Goal: Information Seeking & Learning: Learn about a topic

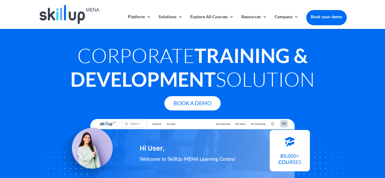
click at [324, 20] on link "Book your demo" at bounding box center [326, 16] width 40 height 13
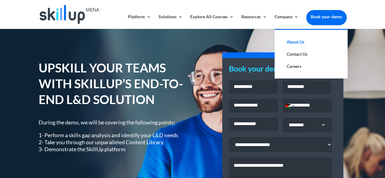
click at [293, 39] on link "About Us" at bounding box center [311, 42] width 61 height 12
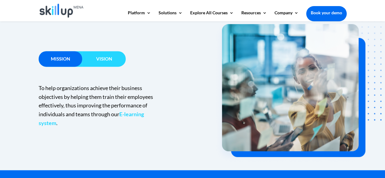
scroll to position [396, 0]
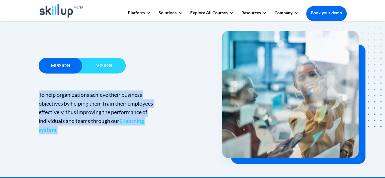
drag, startPoint x: 39, startPoint y: 94, endPoint x: 62, endPoint y: 127, distance: 40.0
click at [62, 127] on p "To help organizations achieve their business objectives by helping them train t…" at bounding box center [99, 112] width 120 height 44
copy p "To help organizations achieve their business objectives by helping them train t…"
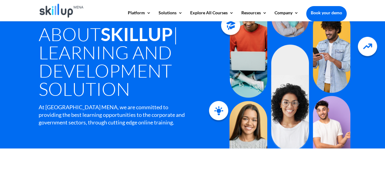
scroll to position [0, 0]
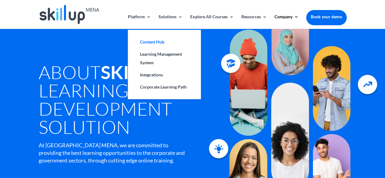
click at [153, 42] on link "Content Hub" at bounding box center [164, 42] width 61 height 12
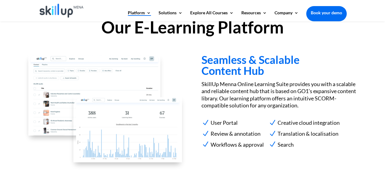
scroll to position [580, 0]
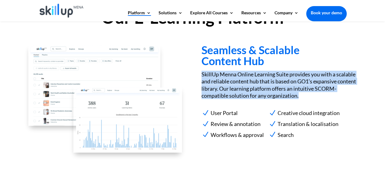
drag, startPoint x: 203, startPoint y: 72, endPoint x: 311, endPoint y: 95, distance: 110.5
click at [311, 95] on p "SkillUp Menna Online Learning Suite provides you with a scalable and reliable c…" at bounding box center [279, 85] width 155 height 29
copy p "SkillUp Menna Online Learning Suite provides you with a scalable and reliable c…"
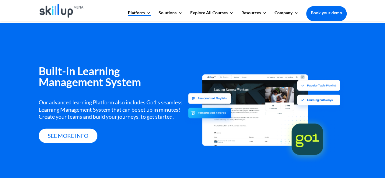
scroll to position [732, 0]
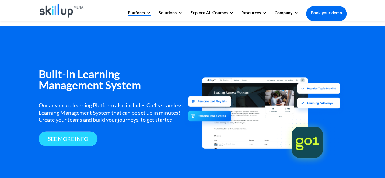
click at [63, 135] on link "see more info" at bounding box center [68, 139] width 59 height 14
